Goal: Transaction & Acquisition: Purchase product/service

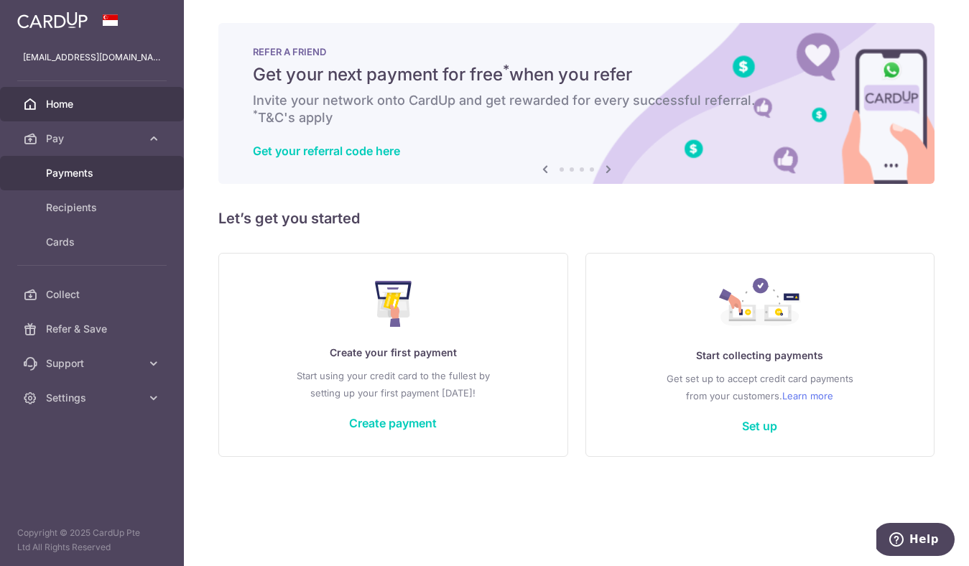
click at [119, 167] on span "Payments" at bounding box center [93, 173] width 95 height 14
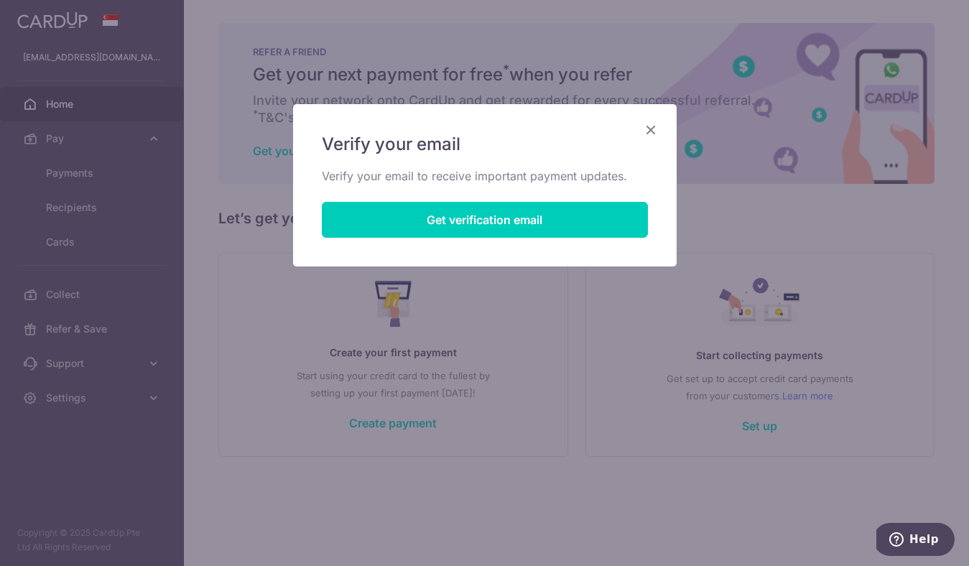
click at [652, 136] on icon "Close" at bounding box center [650, 130] width 17 height 18
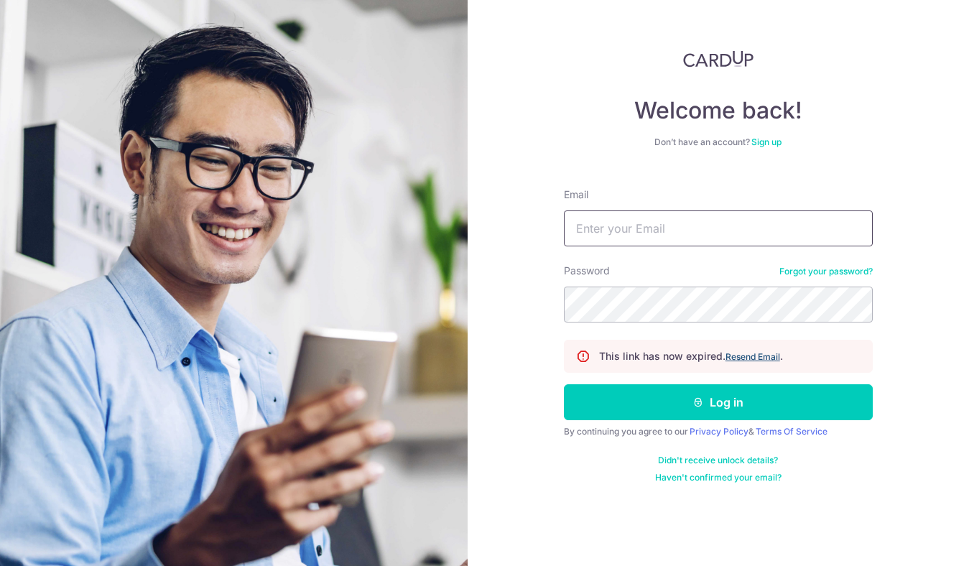
type input "[EMAIL_ADDRESS][DOMAIN_NAME]"
click at [756, 359] on u "Resend Email" at bounding box center [752, 356] width 55 height 11
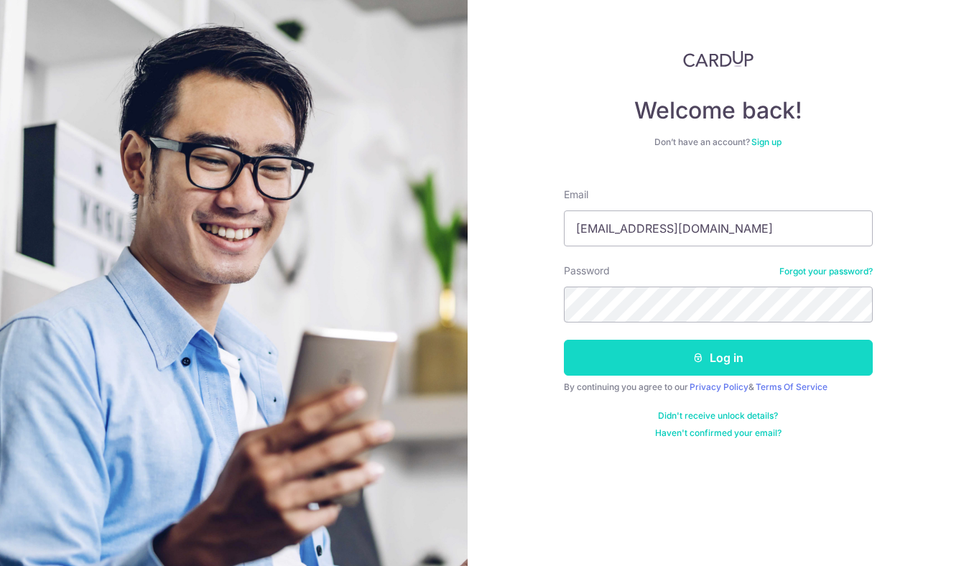
click at [734, 372] on button "Log in" at bounding box center [718, 358] width 309 height 36
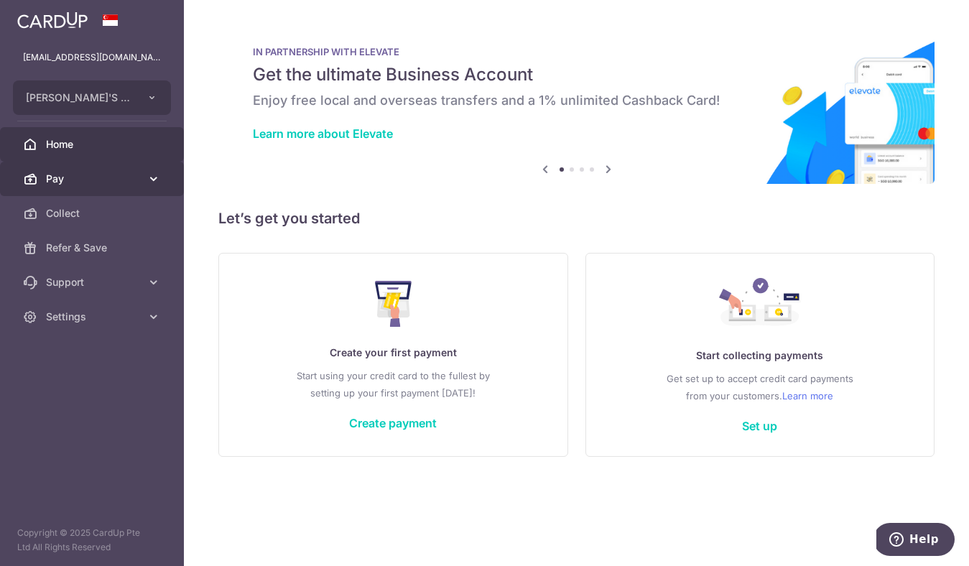
click at [83, 185] on span "Pay" at bounding box center [93, 179] width 95 height 14
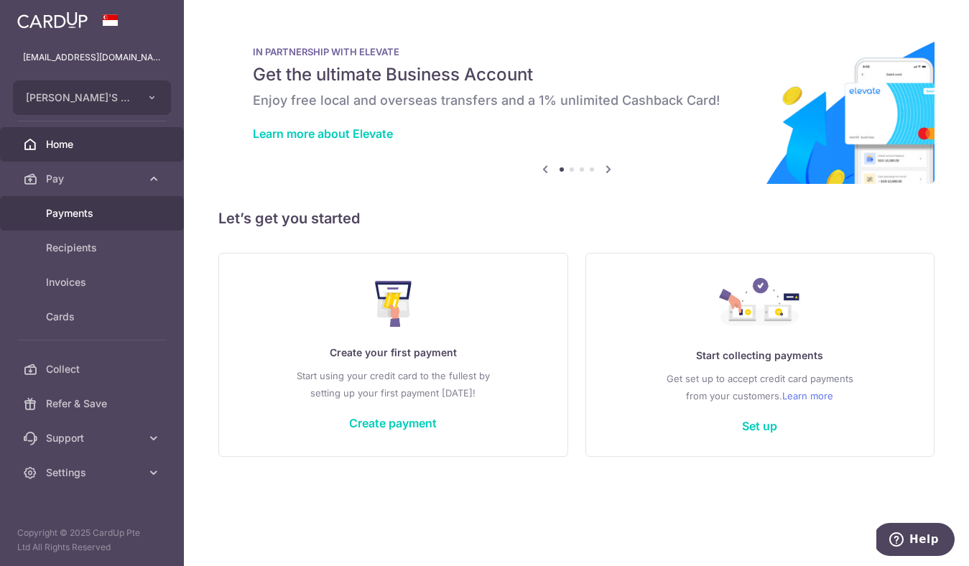
click at [78, 218] on span "Payments" at bounding box center [93, 213] width 95 height 14
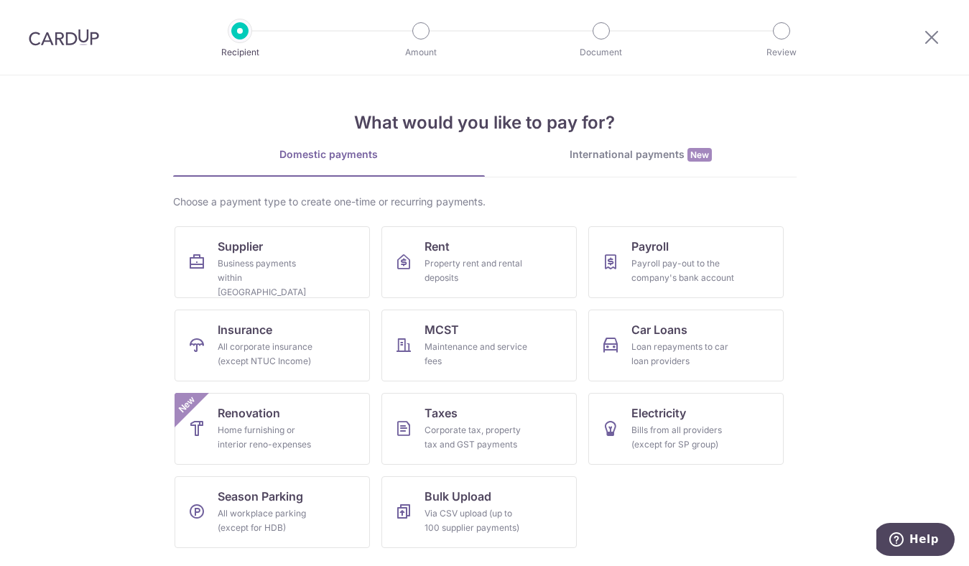
click at [472, 87] on div "What would you like to pay for? Domestic payments International payments New Ch…" at bounding box center [484, 317] width 623 height 484
click at [483, 185] on div "Domestic payments International payments New Choose a payment type to create on…" at bounding box center [484, 353] width 623 height 412
click at [492, 191] on div "Domestic payments International payments New Choose a payment type to create on…" at bounding box center [484, 353] width 623 height 412
click at [721, 425] on div "Bills from all providers (except for SP group)" at bounding box center [682, 437] width 103 height 29
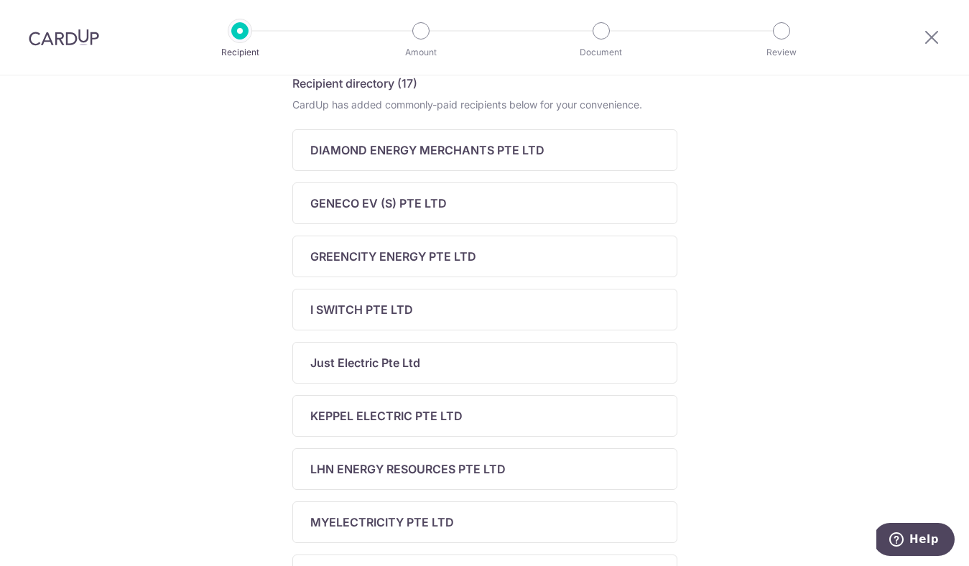
scroll to position [246, 0]
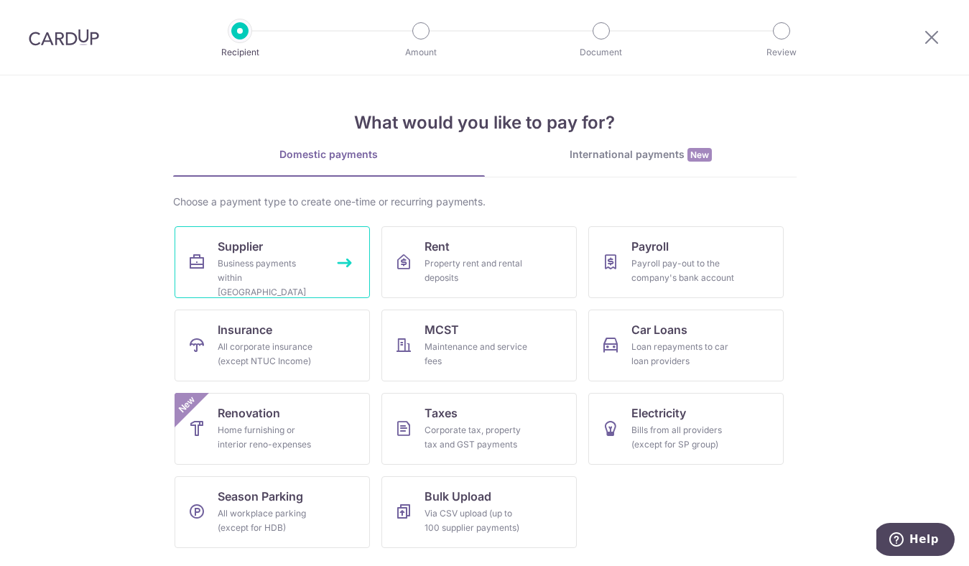
click at [308, 264] on div "Business payments within Singapore" at bounding box center [269, 277] width 103 height 43
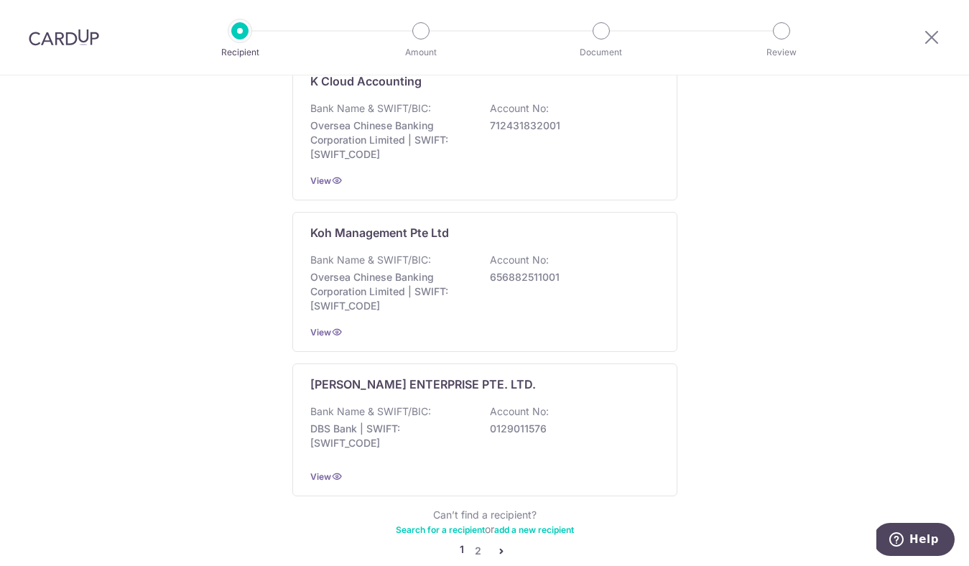
scroll to position [1483, 0]
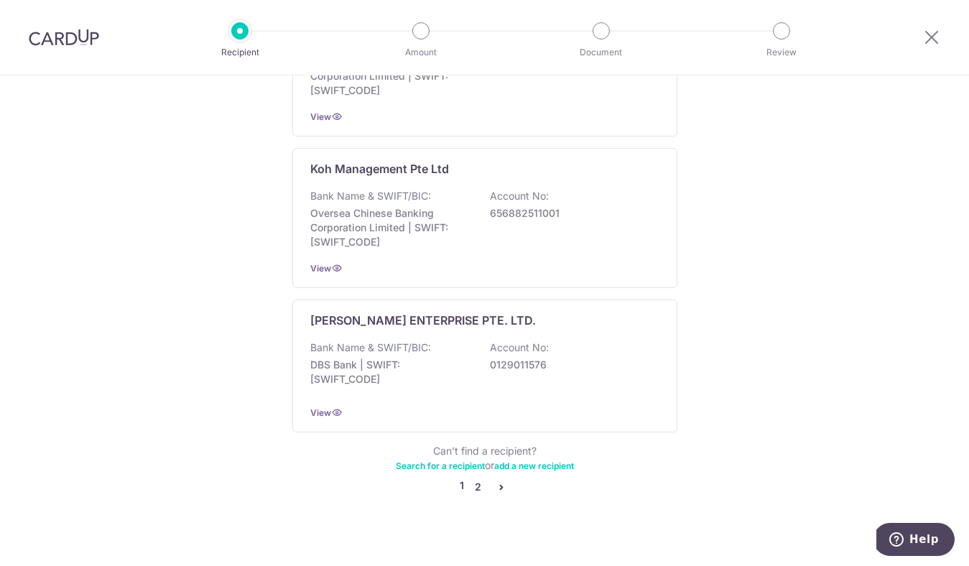
click at [478, 478] on link "2" at bounding box center [478, 486] width 17 height 17
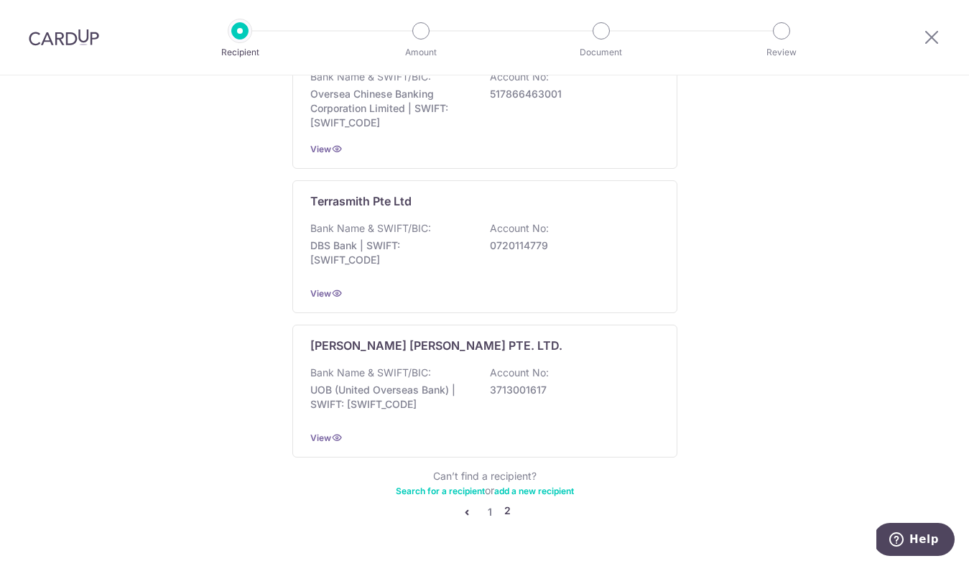
scroll to position [1186, 0]
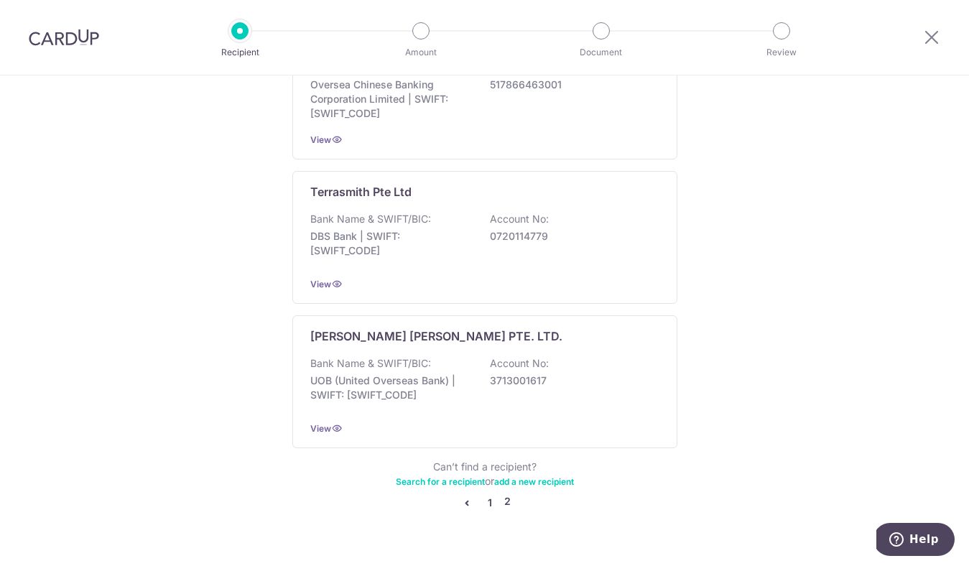
click at [487, 494] on link "1" at bounding box center [489, 502] width 17 height 17
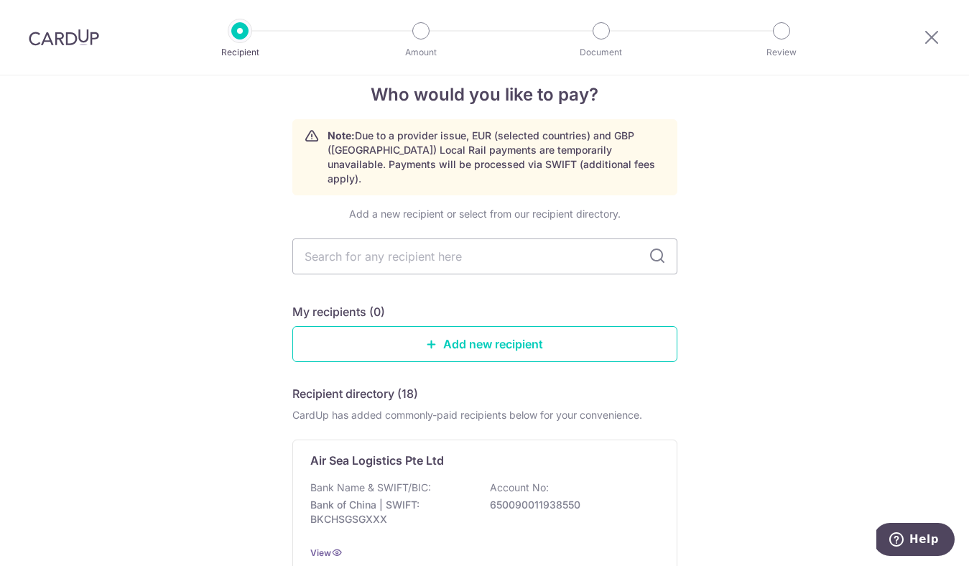
scroll to position [24, 0]
click at [540, 240] on input "text" at bounding box center [484, 255] width 385 height 36
click at [504, 246] on input "text" at bounding box center [484, 255] width 385 height 36
paste input "GOURMET PERFECT PTE. LTD."
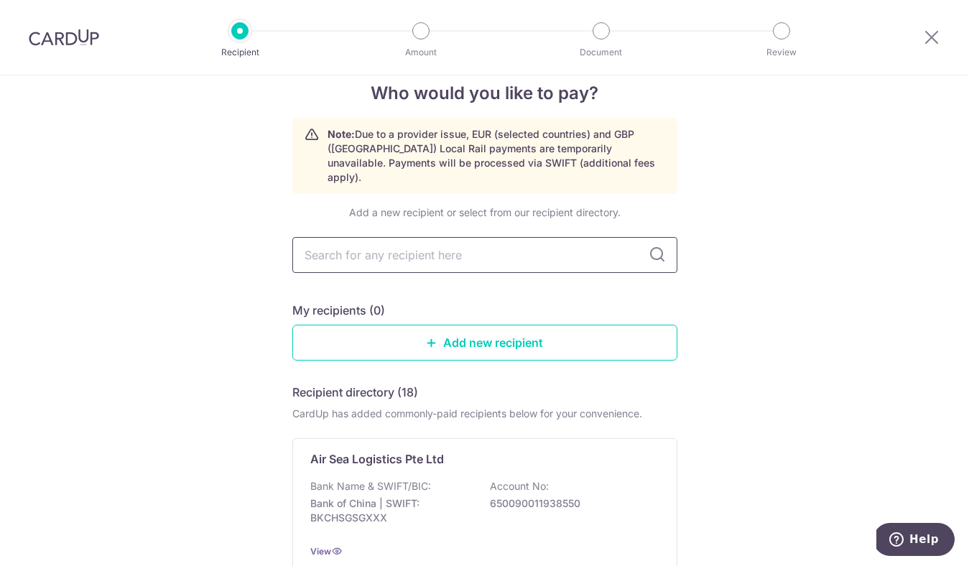
type input "GOURMET PERFECT PTE. LTD."
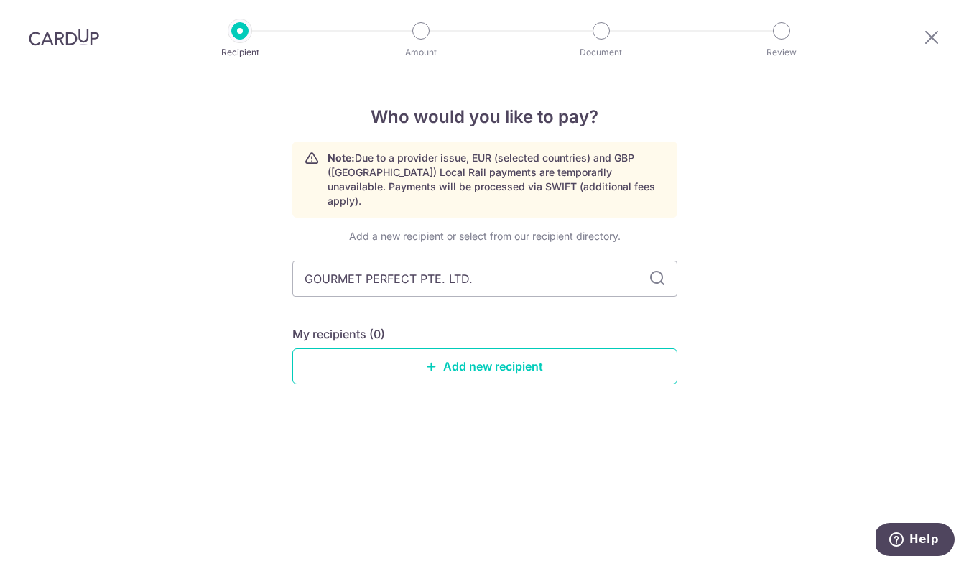
scroll to position [0, 0]
click at [649, 246] on div "Add a new recipient or select from our recipient directory. GOURMET PERFECT PTE…" at bounding box center [484, 318] width 385 height 178
click at [662, 270] on icon at bounding box center [657, 278] width 17 height 17
click at [555, 366] on link "Add new recipient" at bounding box center [484, 366] width 385 height 36
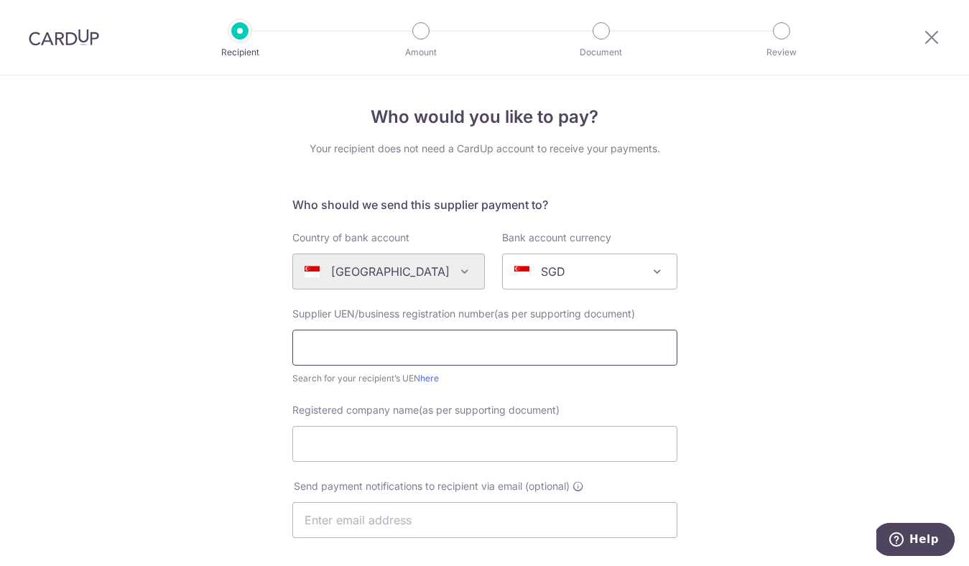
click at [549, 356] on input "text" at bounding box center [484, 348] width 385 height 36
paste input "202324008H"
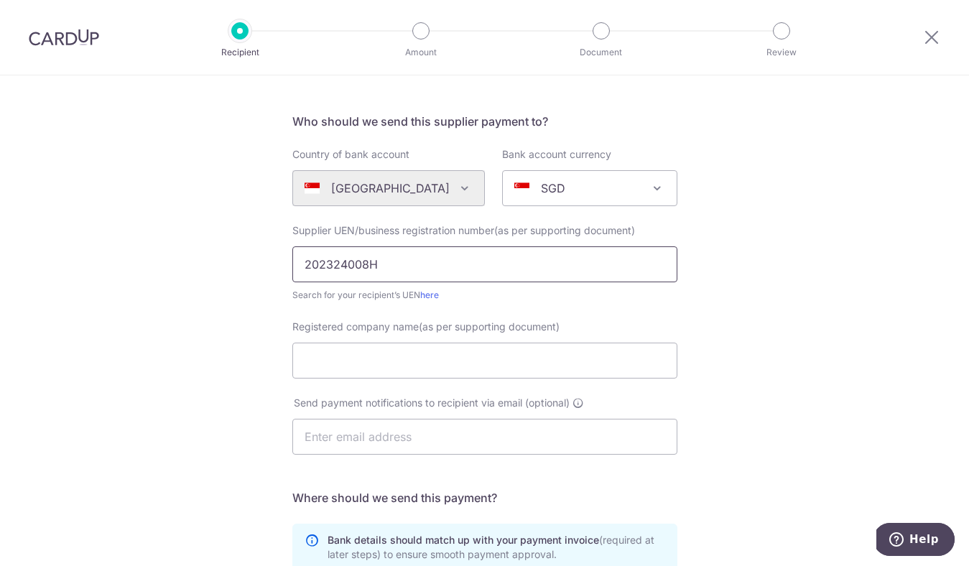
click at [453, 256] on input "202324008H" at bounding box center [484, 264] width 385 height 36
type input "202324008H"
click at [463, 356] on input "Registered company name(as per supporting document)" at bounding box center [484, 361] width 385 height 36
paste input "202324008H"
click at [398, 454] on input "text" at bounding box center [484, 437] width 385 height 36
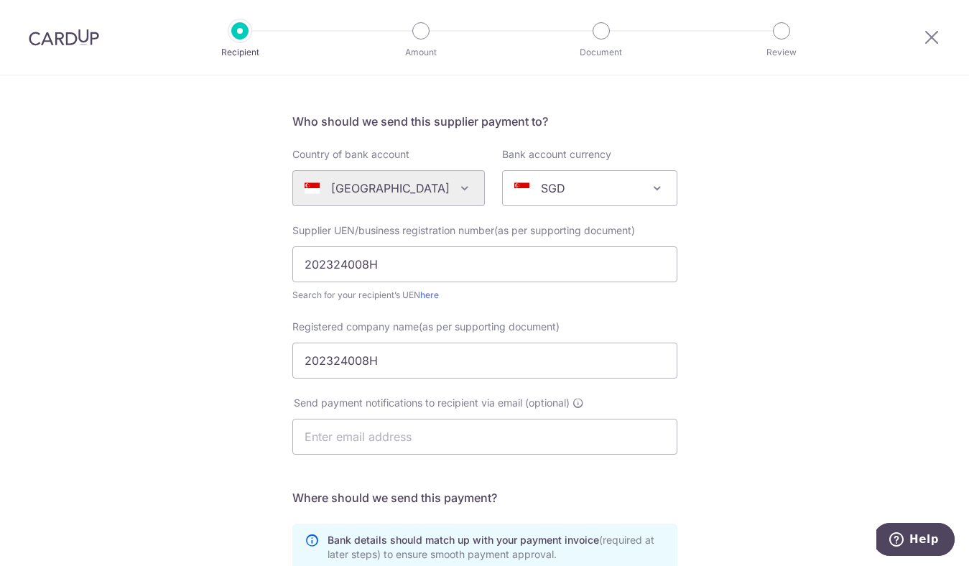
click at [507, 461] on div "Send payment notifications to recipient via email (optional)" at bounding box center [485, 434] width 402 height 76
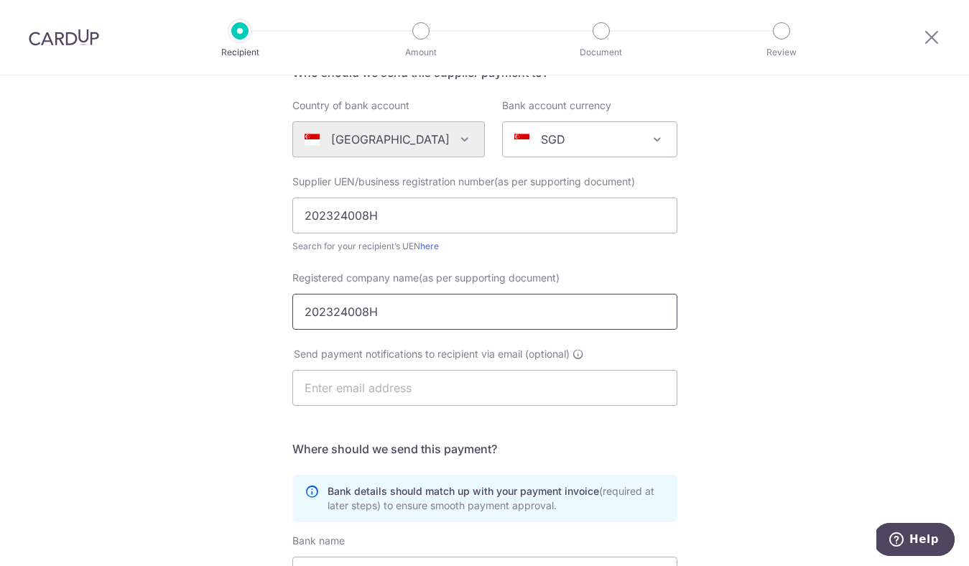
scroll to position [136, 0]
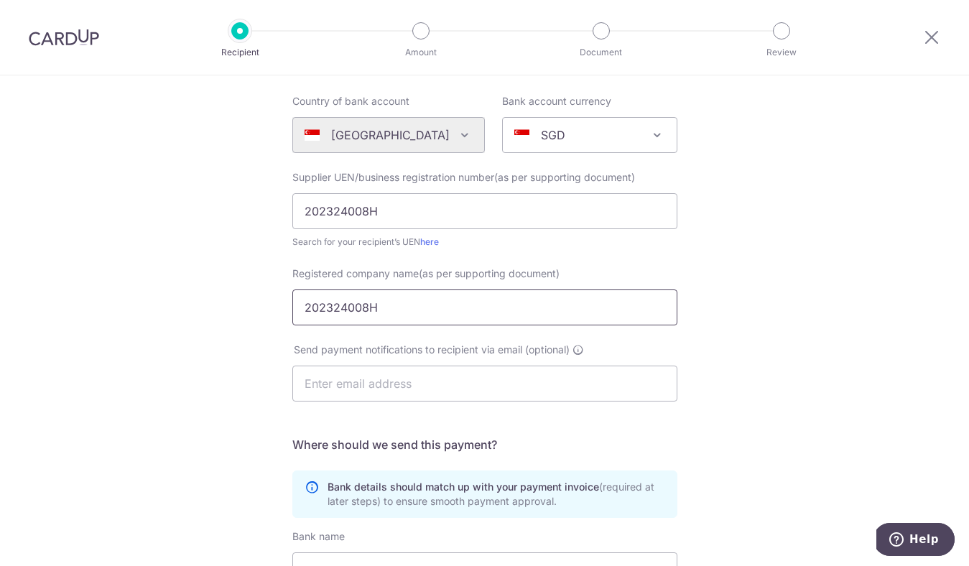
click at [395, 296] on input "202324008H" at bounding box center [484, 307] width 385 height 36
paste input "GOURMET PERFECT PTE. LTD"
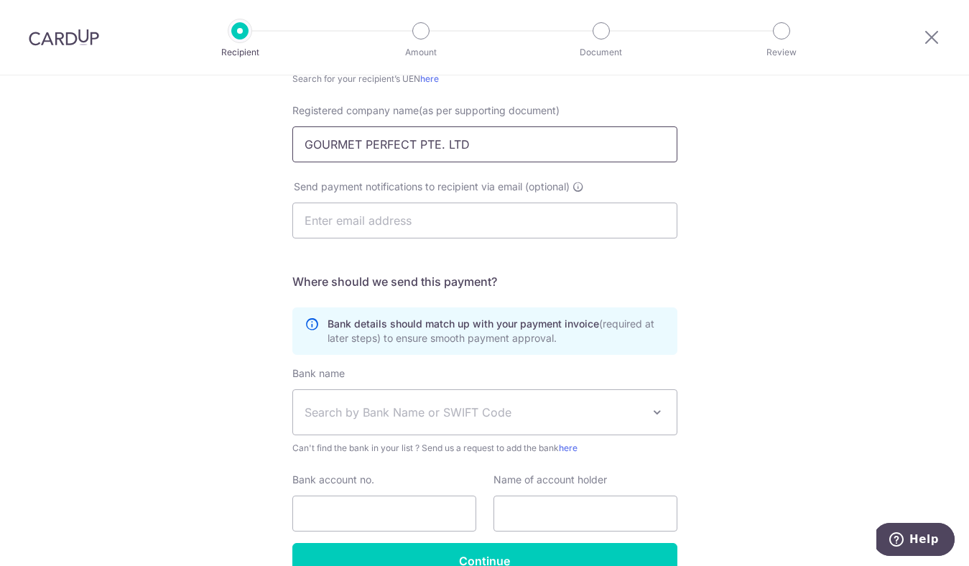
scroll to position [307, 0]
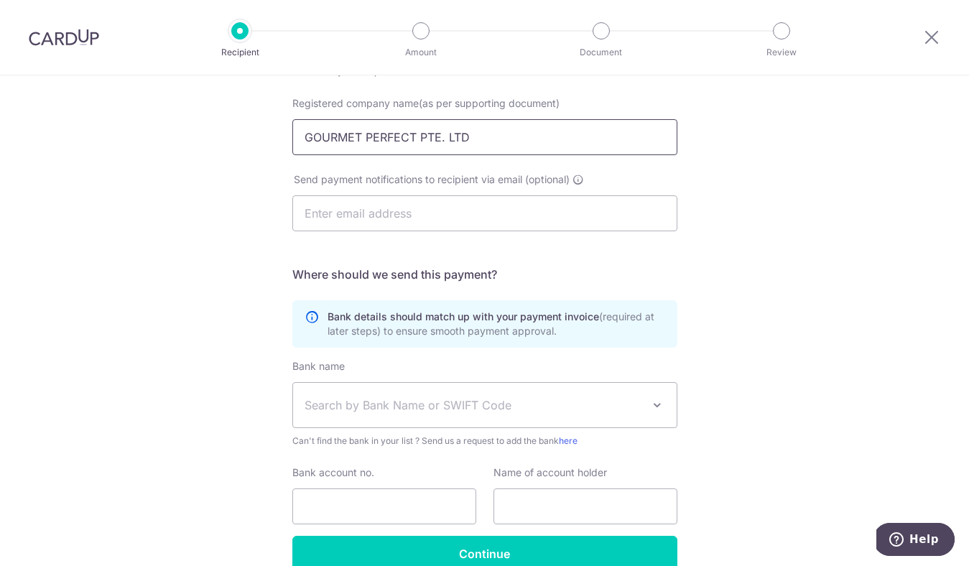
type input "GOURMET PERFECT PTE. LTD"
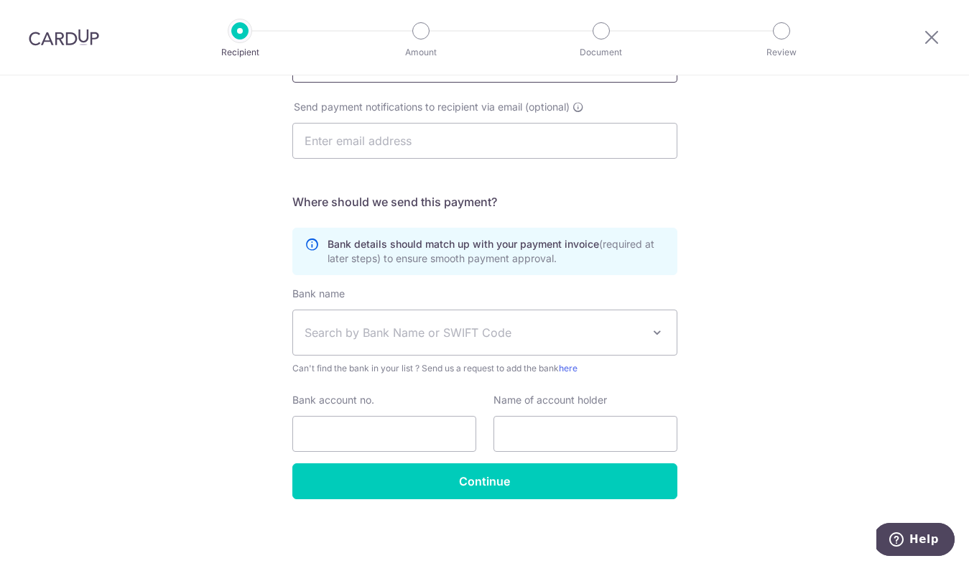
scroll to position [380, 0]
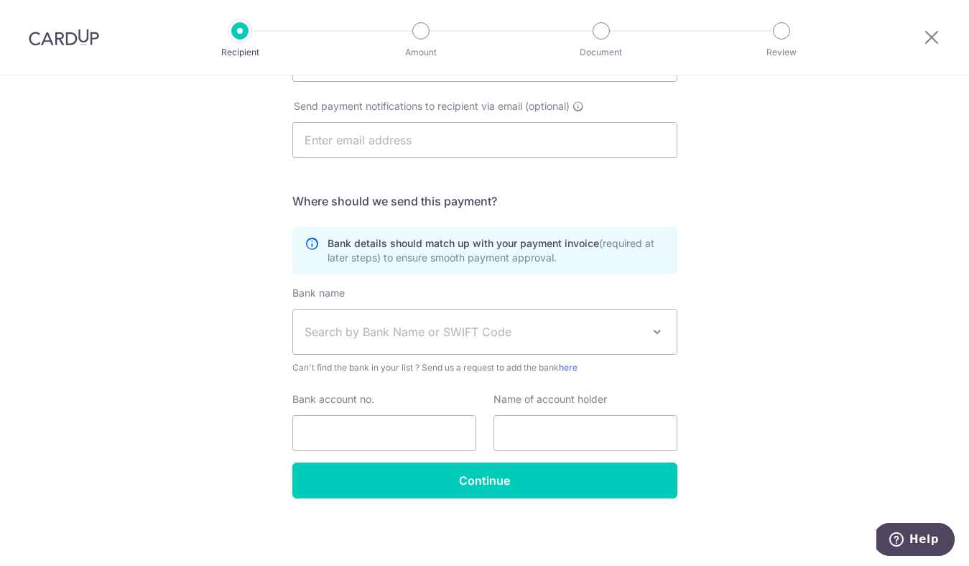
click at [648, 323] on span "Search by Bank Name or SWIFT Code" at bounding box center [485, 332] width 384 height 45
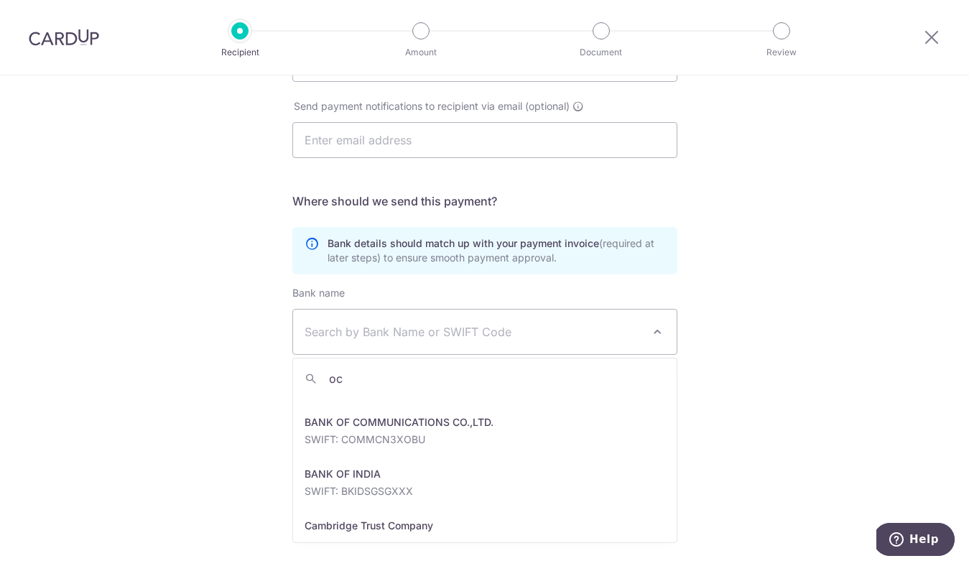
scroll to position [0, 0]
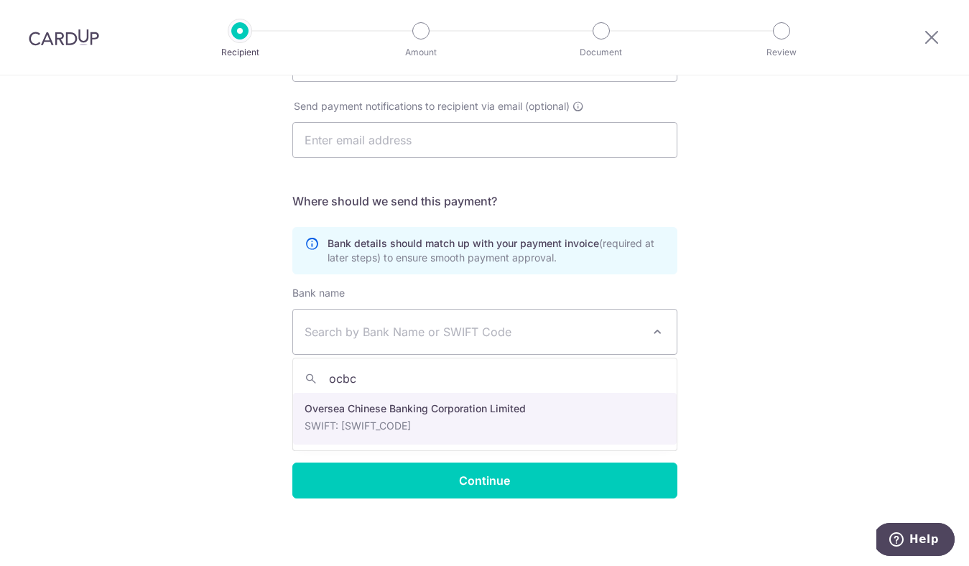
type input "ocbc"
select select "12"
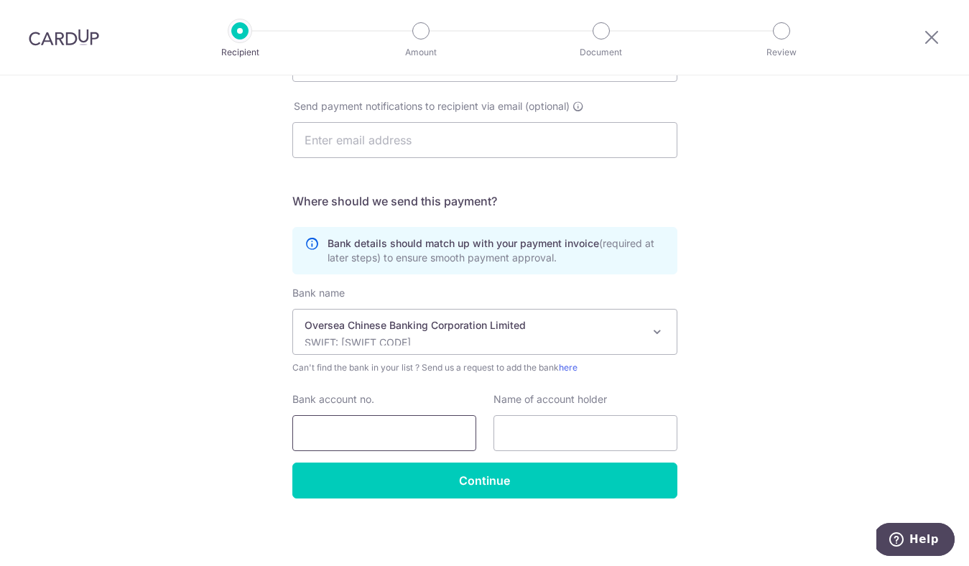
click at [419, 425] on input "Bank account no." at bounding box center [384, 433] width 184 height 36
paste input "595443516001"
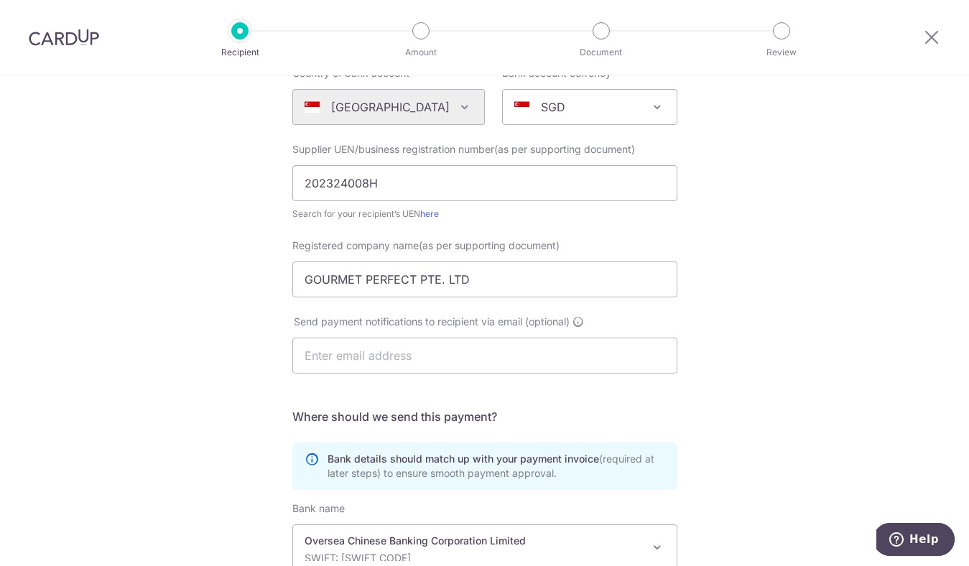
scroll to position [102, 0]
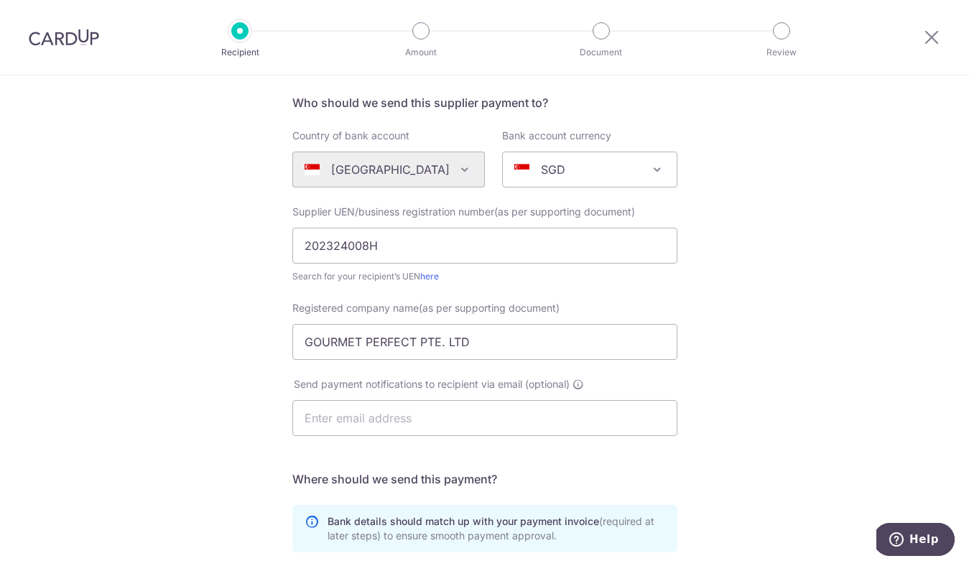
type input "595443516001"
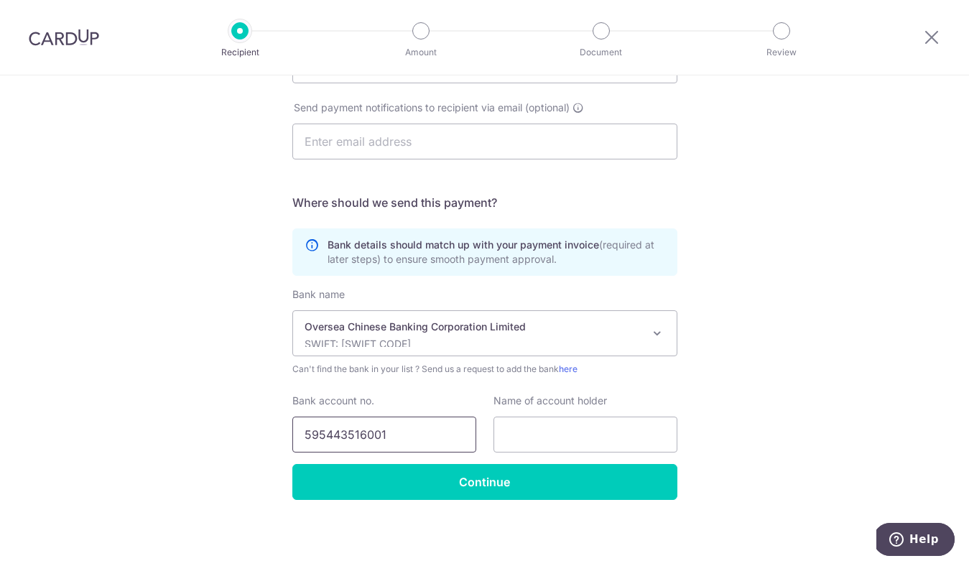
scroll to position [378, 0]
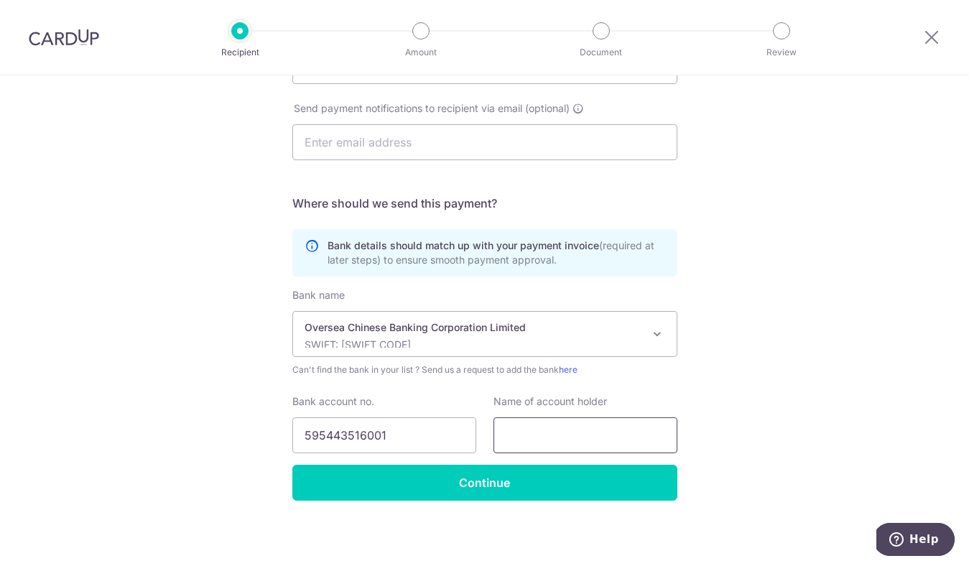
click at [588, 432] on input "text" at bounding box center [585, 435] width 184 height 36
paste input "Gourmet Perfect Pte Ltd"
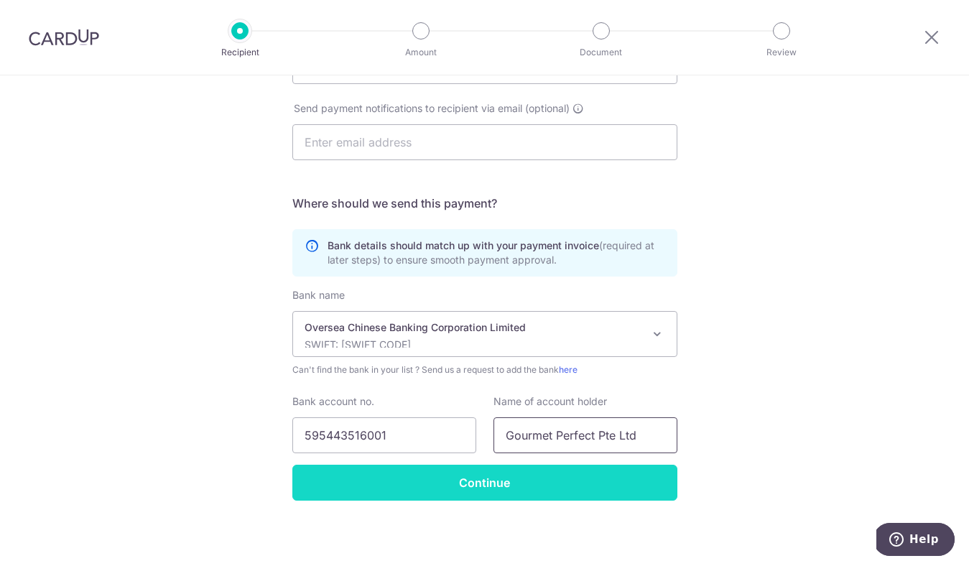
type input "Gourmet Perfect Pte Ltd"
click at [588, 483] on input "Continue" at bounding box center [484, 483] width 385 height 36
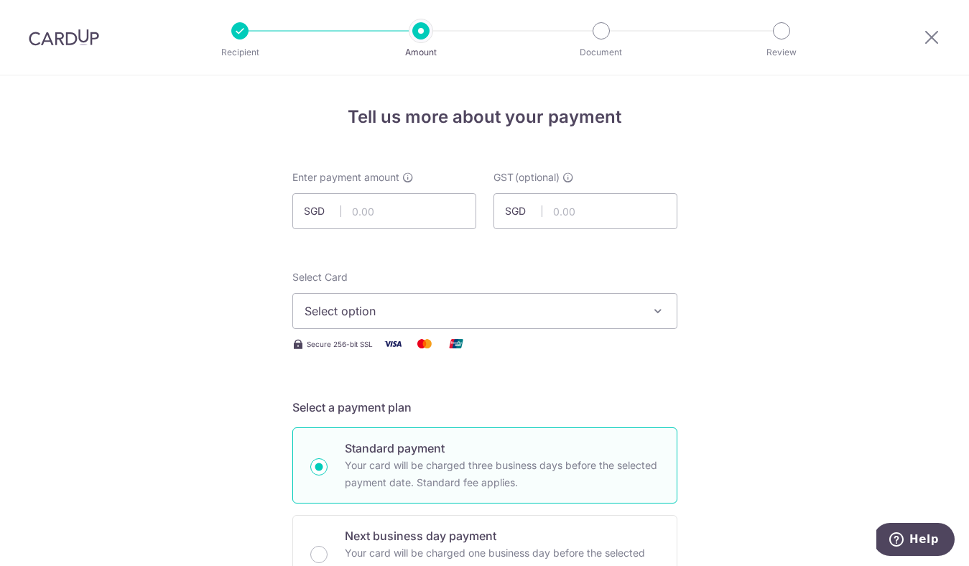
click at [457, 316] on span "Select option" at bounding box center [472, 310] width 335 height 17
click at [483, 349] on span "Add credit card" at bounding box center [497, 351] width 335 height 14
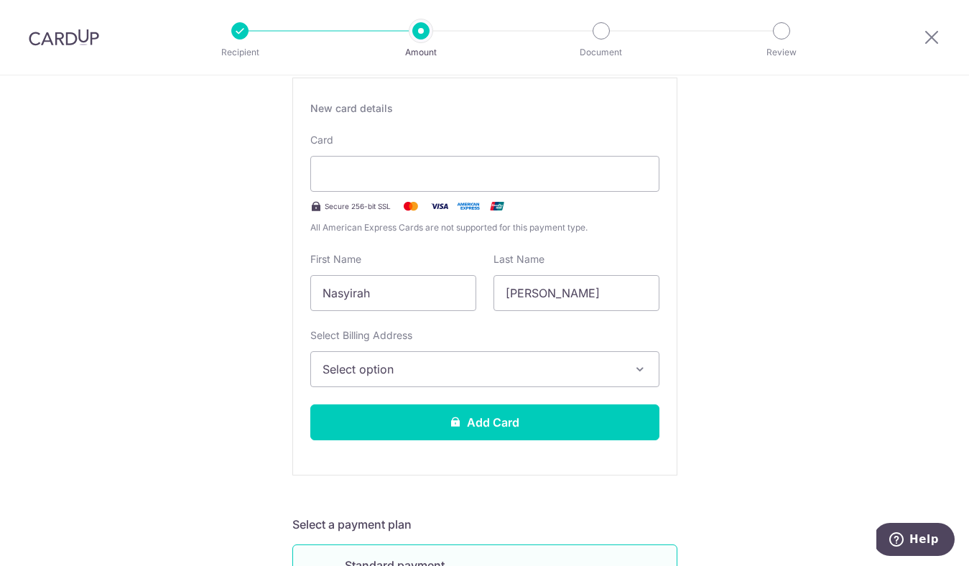
scroll to position [265, 0]
